Goal: Information Seeking & Learning: Learn about a topic

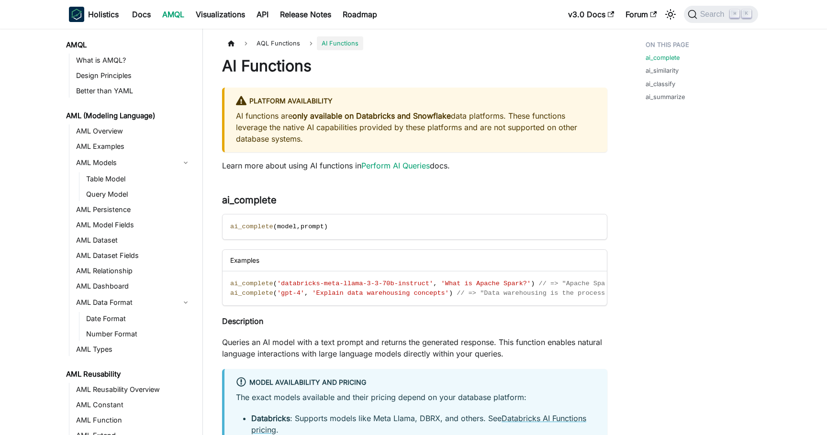
scroll to position [637, 0]
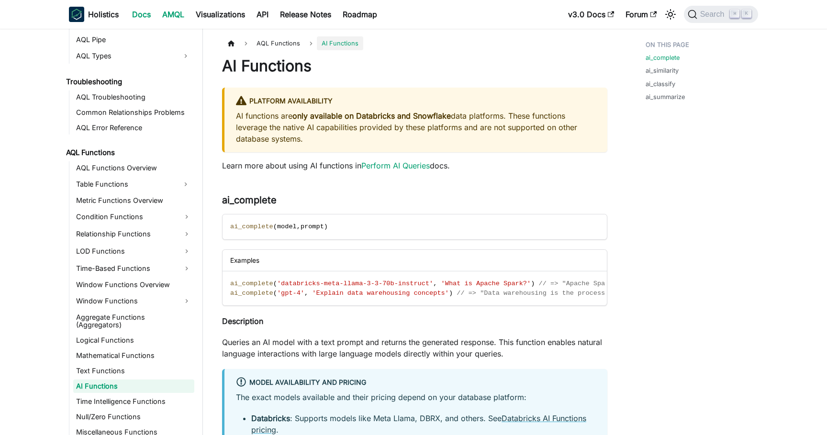
click at [142, 18] on link "Docs" at bounding box center [141, 14] width 30 height 15
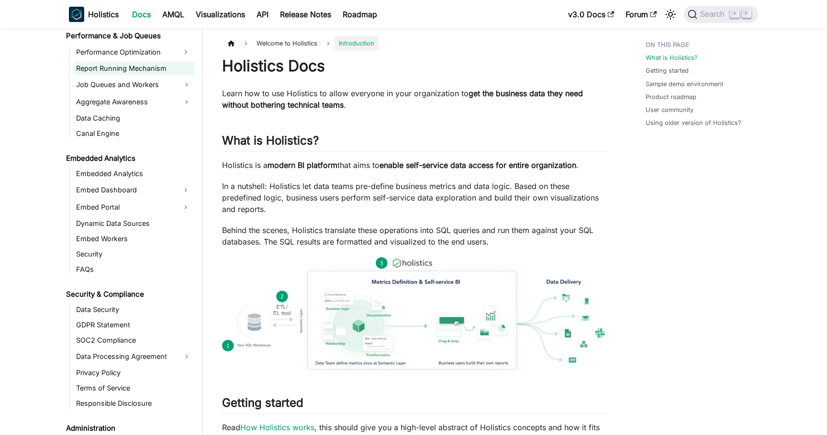
scroll to position [854, 0]
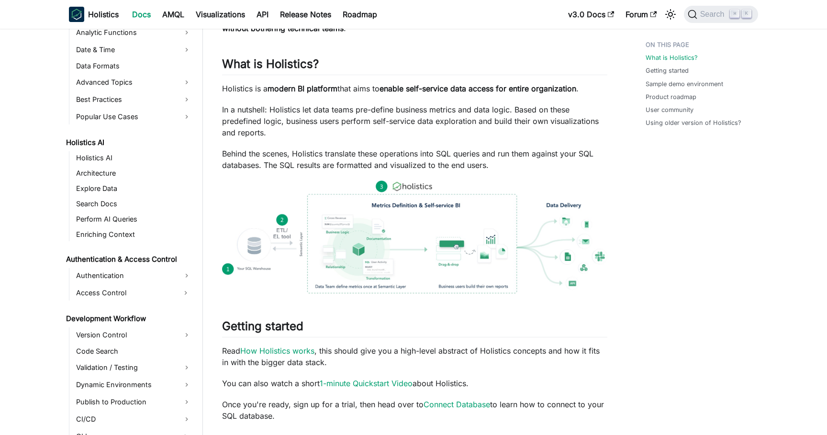
scroll to position [0, 0]
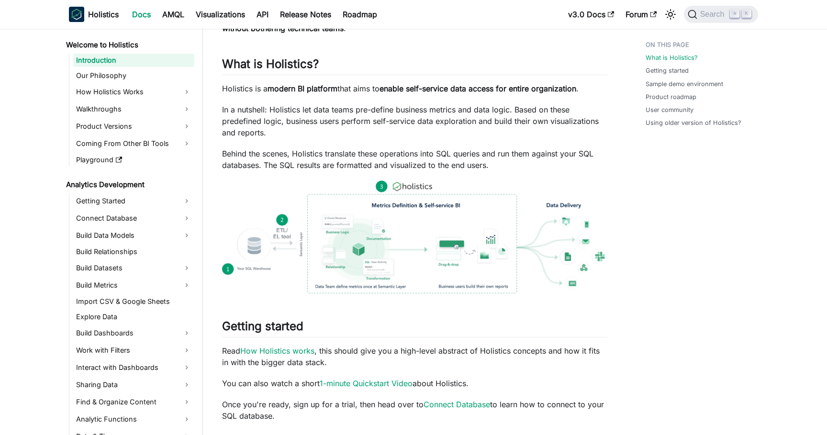
click at [529, 55] on div "Holistics Docs Learn how to use Holistics to allow everyone in your organizatio…" at bounding box center [414, 403] width 385 height 847
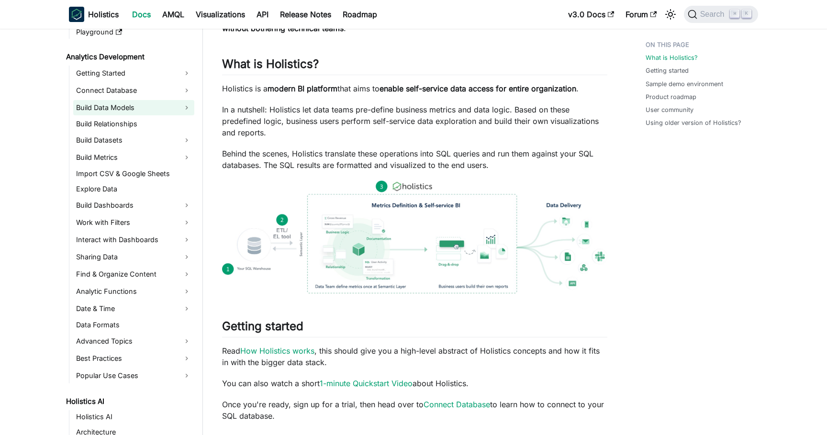
scroll to position [128, 0]
